Goal: Task Accomplishment & Management: Use online tool/utility

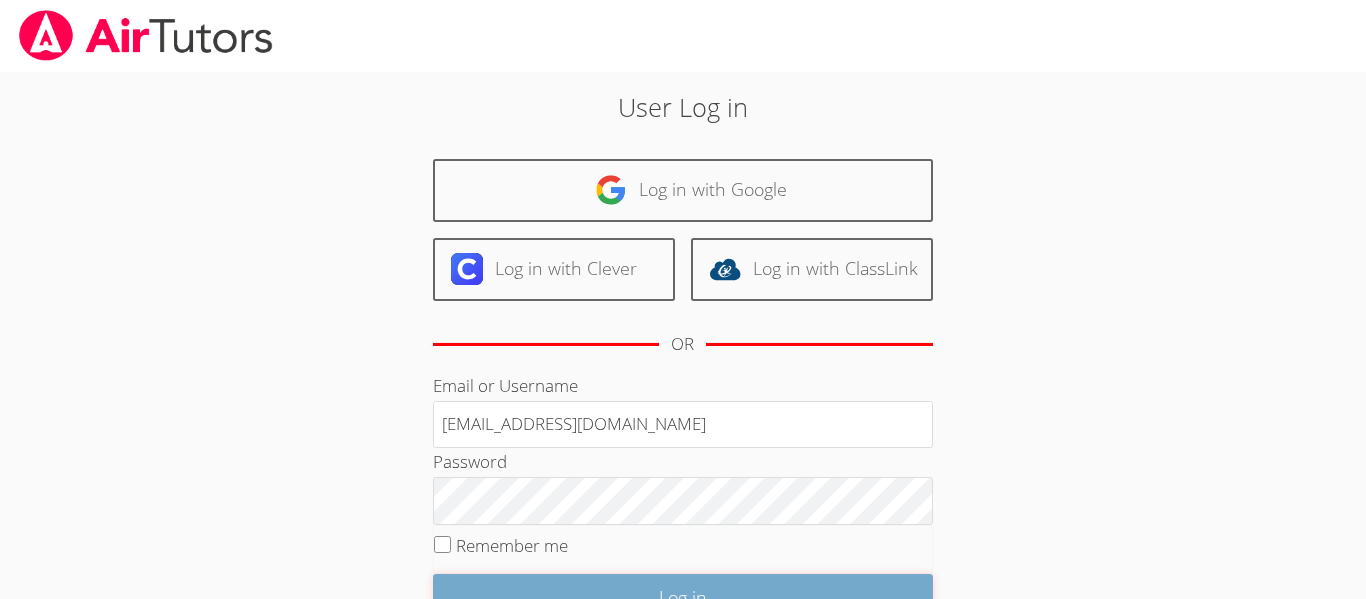
click at [635, 587] on input "Log in" at bounding box center [683, 597] width 500 height 47
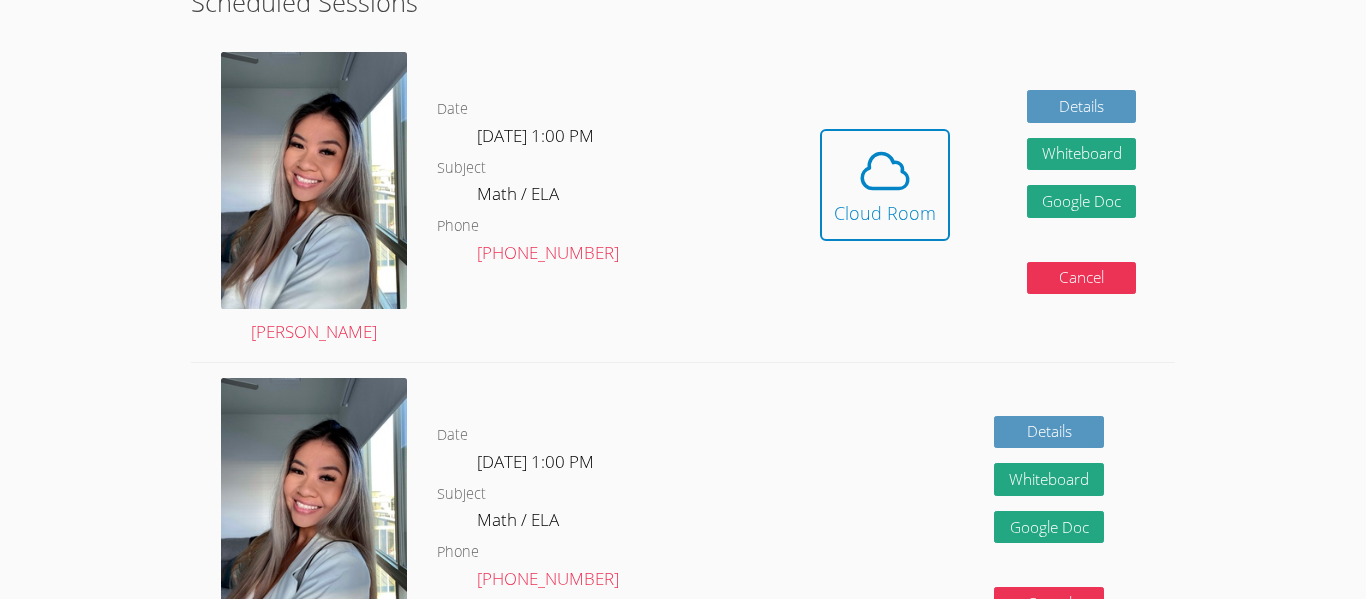
scroll to position [562, 0]
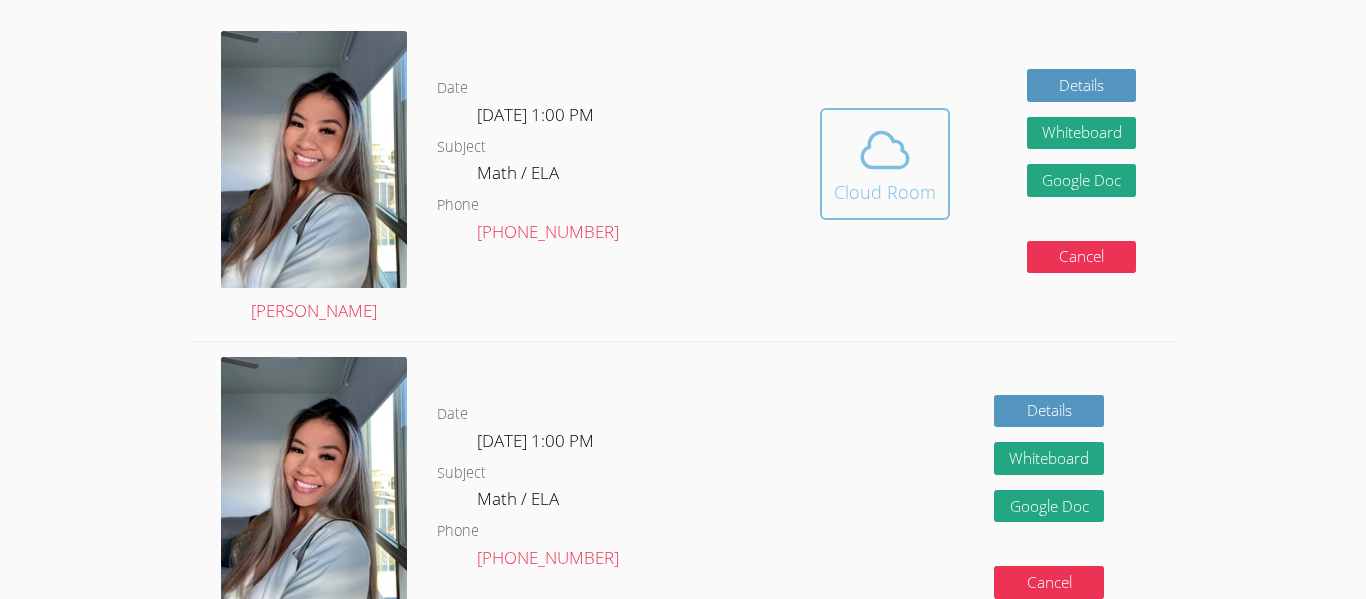
click at [873, 178] on div "Cloud Room" at bounding box center [885, 192] width 102 height 28
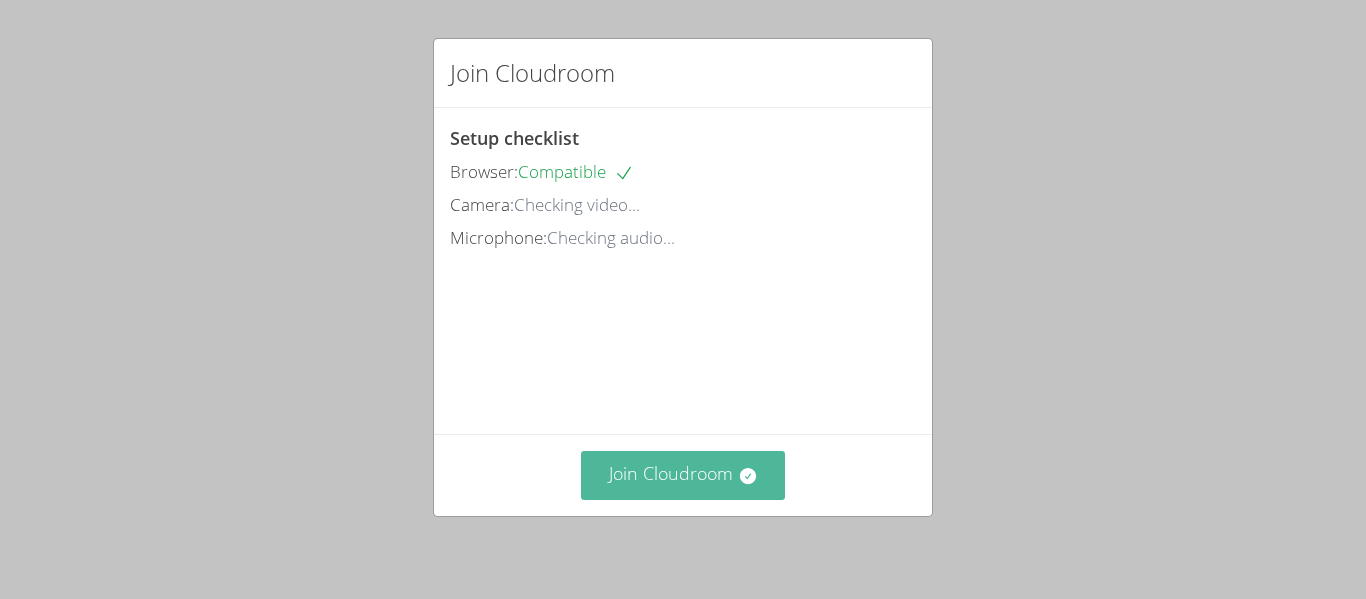
click at [697, 471] on button "Join Cloudroom" at bounding box center [683, 475] width 205 height 49
